Goal: Information Seeking & Learning: Learn about a topic

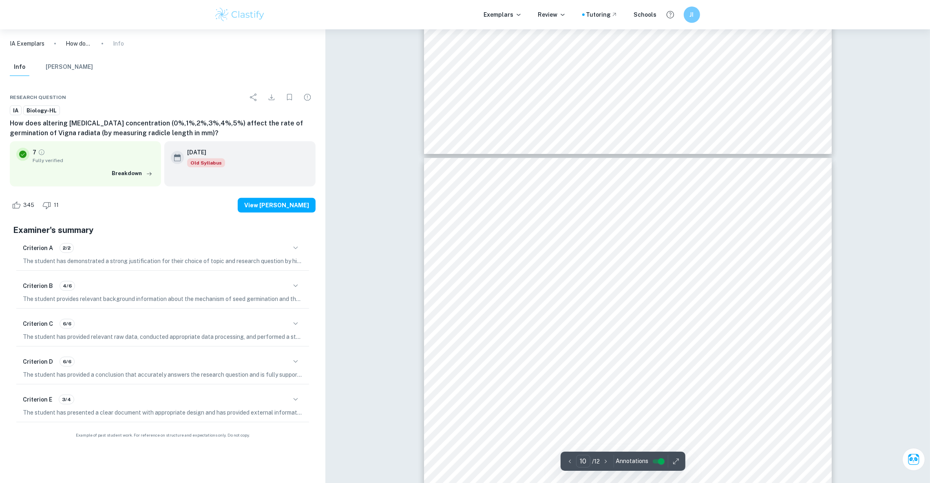
scroll to position [5185, 0]
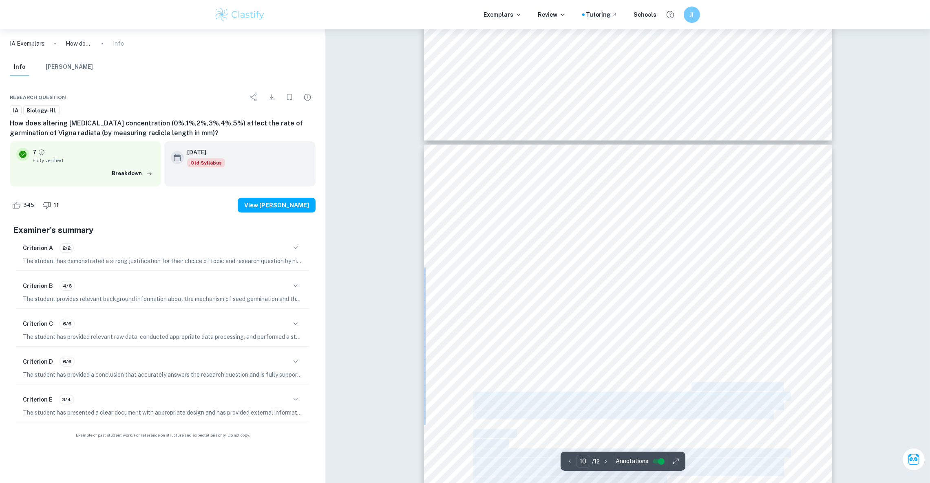
drag, startPoint x: 735, startPoint y: 417, endPoint x: 691, endPoint y: 386, distance: 53.6
click at [691, 386] on div "peroxide is statistical significantly larger than the mean radicle length for s…" at bounding box center [628, 433] width 408 height 577
click at [755, 425] on div "peroxide is statistical significantly larger than the mean radicle length for s…" at bounding box center [628, 433] width 408 height 577
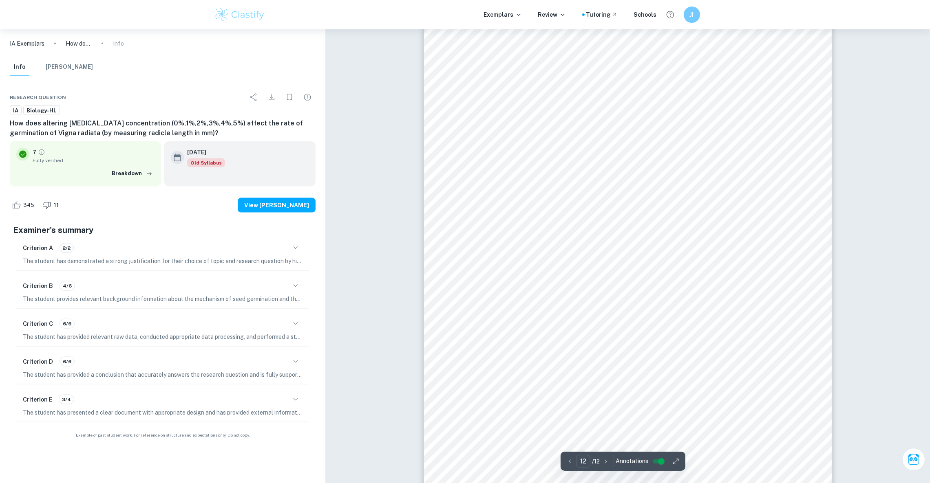
scroll to position [6492, 0]
drag, startPoint x: 461, startPoint y: 359, endPoint x: 620, endPoint y: 371, distance: 158.6
click at [620, 371] on div "between hydrogen peroxide concentrations such as 1.5% since the data collected …" at bounding box center [628, 288] width 408 height 577
click at [549, 358] on span "[URL][DOMAIN_NAME]." at bounding box center [511, 357] width 76 height 7
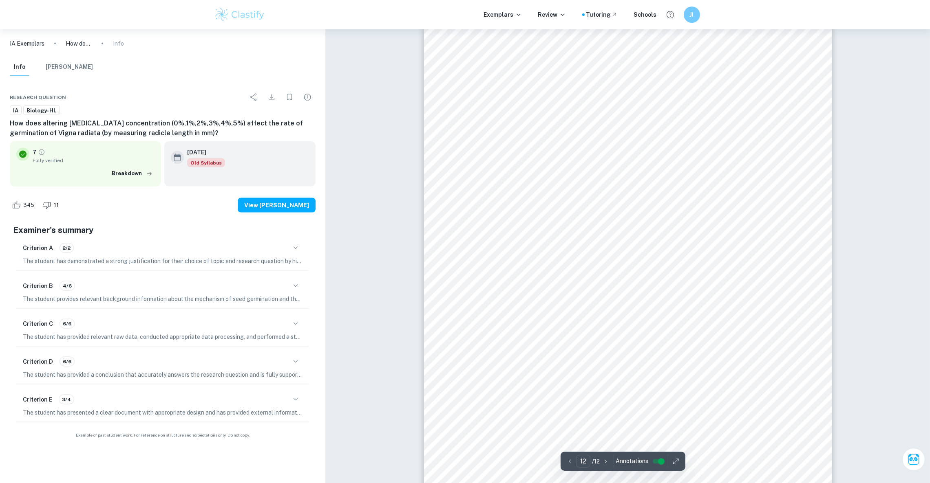
click at [549, 358] on span "[URL][DOMAIN_NAME]." at bounding box center [511, 357] width 76 height 7
copy span "plants"
click at [513, 410] on span "[PERSON_NAME], et al." at bounding box center [508, 408] width 71 height 7
drag, startPoint x: 499, startPoint y: 430, endPoint x: 486, endPoint y: 425, distance: 13.9
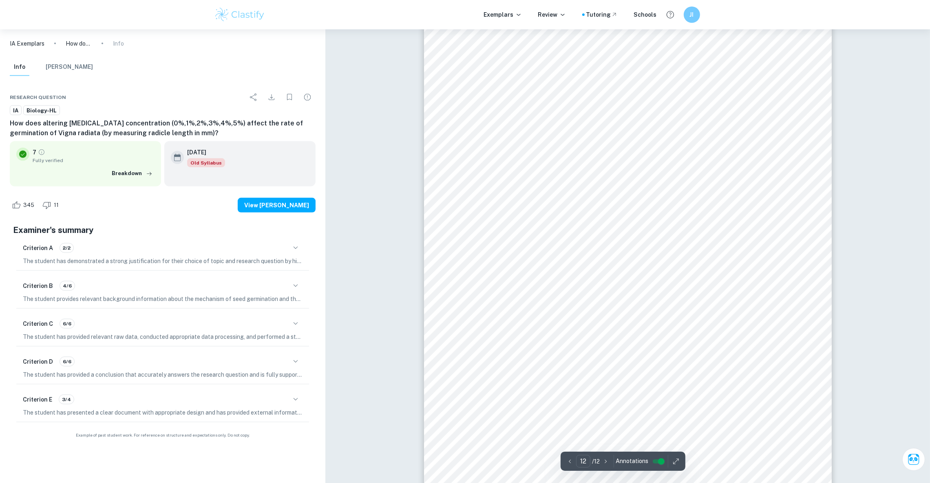
click at [486, 425] on div "between hydrogen peroxide concentrations such as 1.5% since the data collected …" at bounding box center [628, 307] width 408 height 577
click at [493, 415] on div "between hydrogen peroxide concentrations such as 1.5% since the data collected …" at bounding box center [628, 307] width 408 height 577
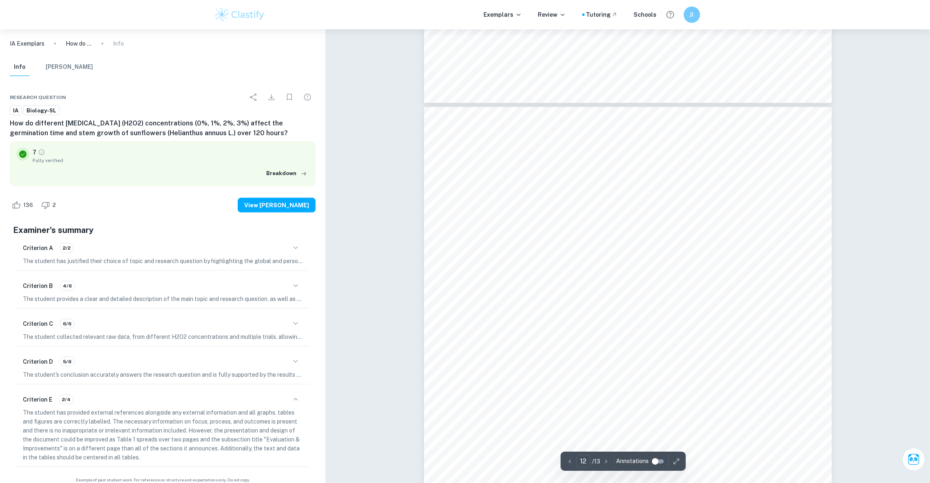
scroll to position [6306, 0]
click at [628, 202] on span "https://www.researchgate.net/publication/301951350_Hydrogen_Peroxide" at bounding box center [598, 203] width 139 height 8
click at [627, 205] on span "https://www.researchgate.net/publication/301951350_Hydrogen_Peroxide" at bounding box center [598, 203] width 139 height 8
drag, startPoint x: 530, startPoint y: 204, endPoint x: 770, endPoint y: 200, distance: 239.7
click at [668, 200] on span "https://www.researchgate.net/publication/301951350_Hydrogen_Peroxide" at bounding box center [598, 203] width 139 height 8
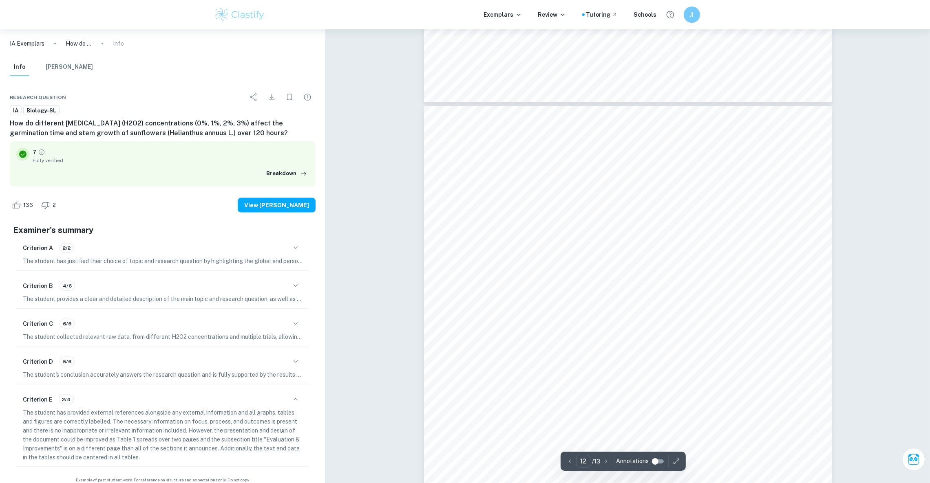
drag, startPoint x: 772, startPoint y: 201, endPoint x: 530, endPoint y: 205, distance: 241.3
click at [530, 205] on span "https://www.researchgate.net/publication/301951350_Hydrogen_Peroxide" at bounding box center [598, 203] width 139 height 8
copy span "https://www.researchgate.net/publication/301951350_Hydrogen_Peroxide"
click at [494, 234] on div "Bibliography: Abdollahi, M., & Hosseini, A. (2014). Hydrogen Peroxide. Encyclop…" at bounding box center [628, 394] width 408 height 576
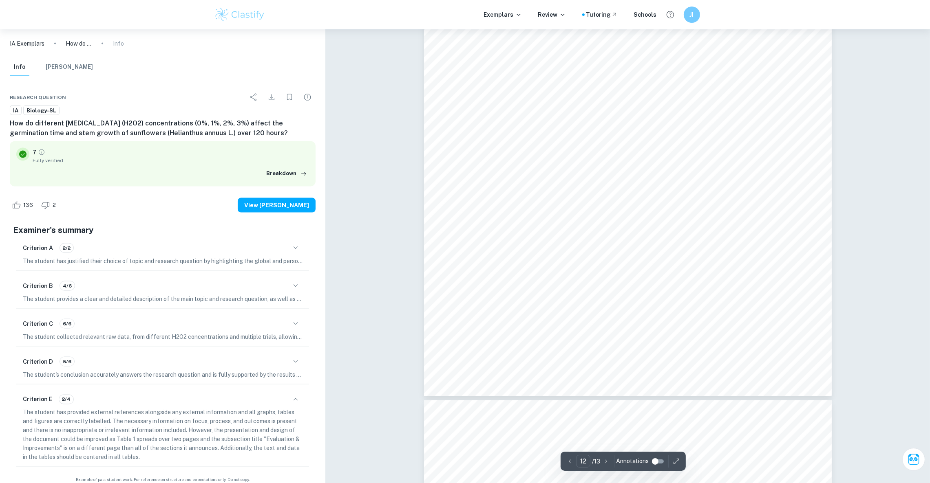
scroll to position [6642, 0]
click at [577, 405] on span "https://www.tecnobio.es/el-peroxido-de-hidrogeno-como-desinfectante/" at bounding box center [537, 405] width 79 height 8
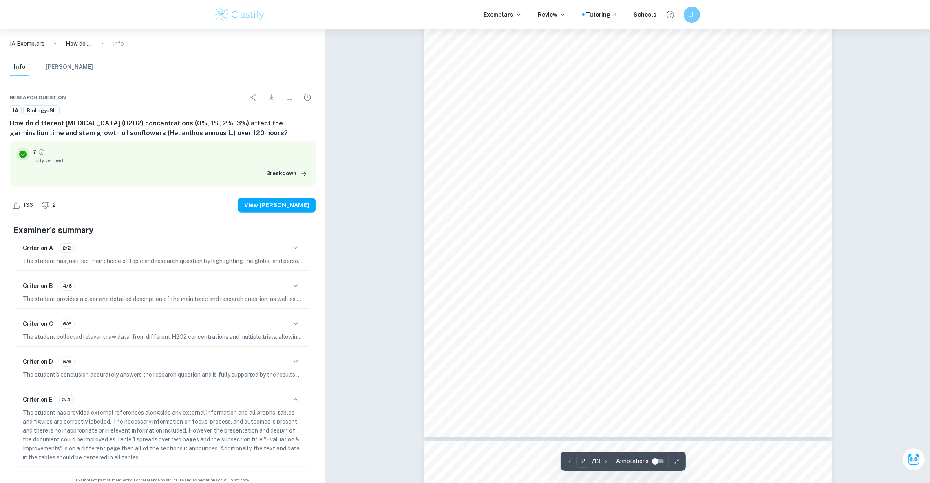
scroll to position [756, 0]
click at [648, 455] on div "Annotations" at bounding box center [641, 461] width 51 height 13
click at [650, 457] on input "controlled" at bounding box center [654, 462] width 29 height 10
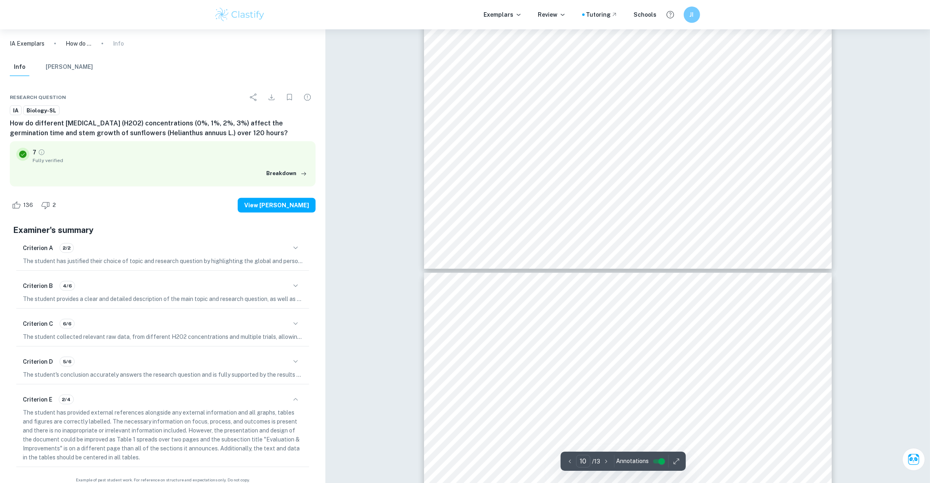
type input "11"
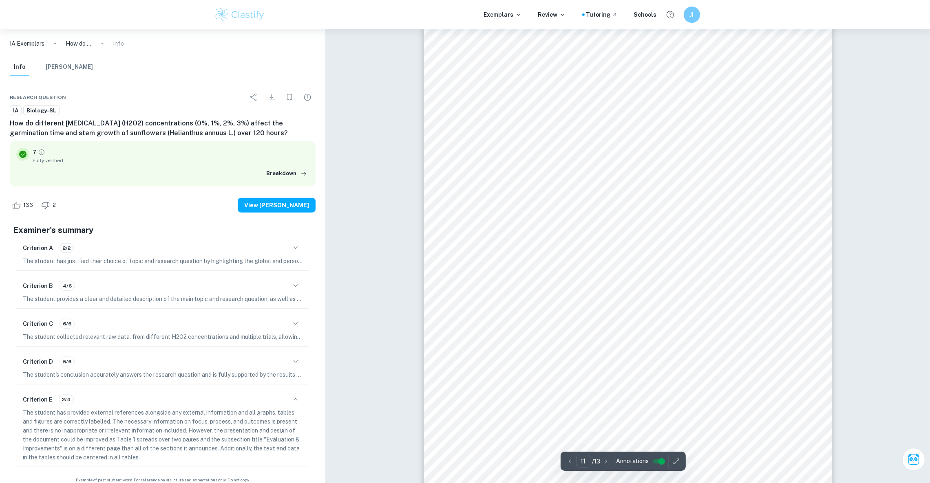
scroll to position [5918, 0]
click at [296, 249] on icon "button" at bounding box center [296, 248] width 10 height 10
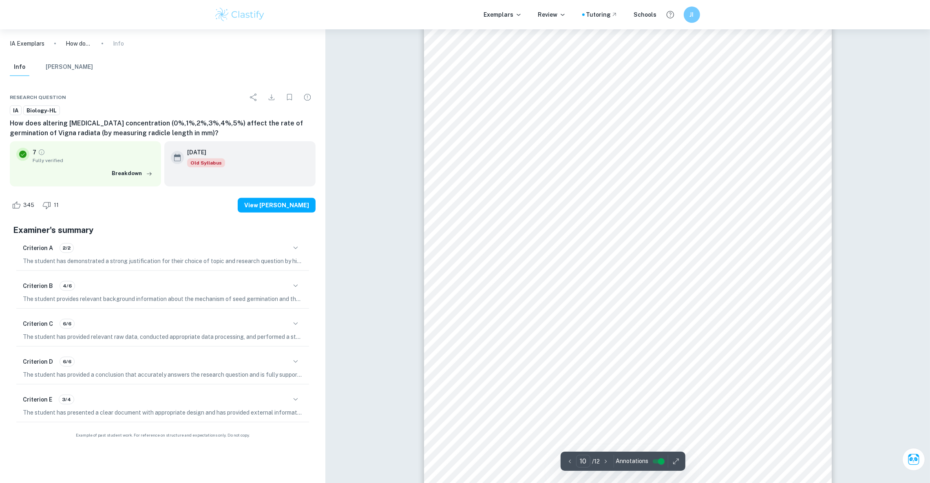
scroll to position [5326, 0]
